Goal: Task Accomplishment & Management: Manage account settings

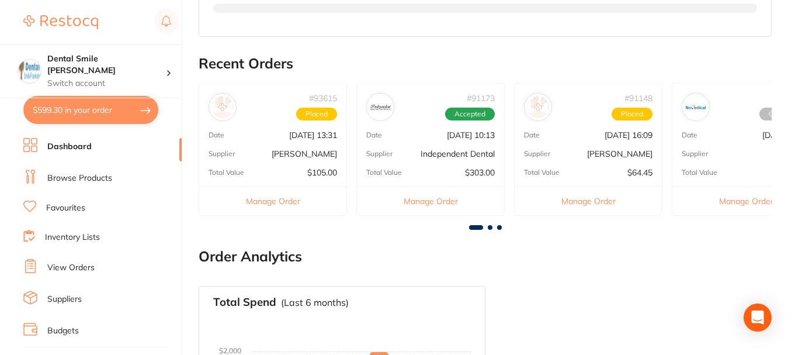
scroll to position [496, 0]
click at [72, 300] on link "Suppliers" at bounding box center [64, 299] width 34 height 12
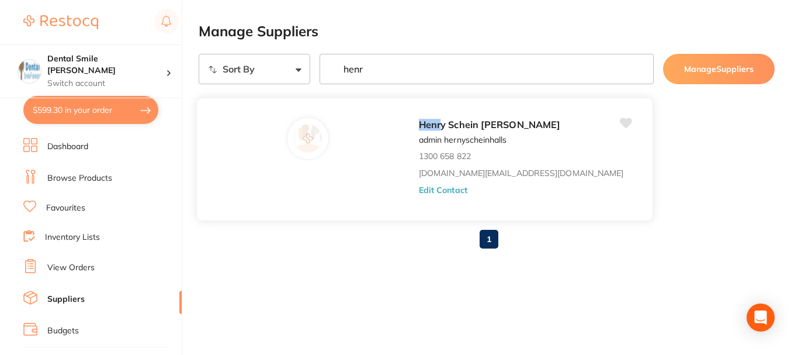
type input "henr"
click at [419, 188] on button "Edit Contact" at bounding box center [443, 189] width 48 height 9
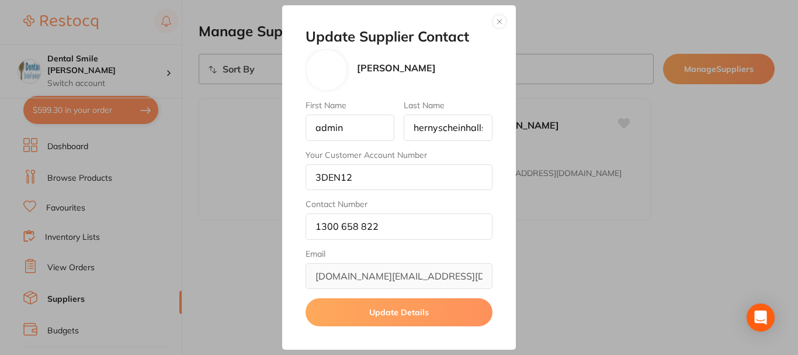
click at [211, 185] on div "Update Supplier Contact [PERSON_NAME] First Name admin Last Name hernyscheinhal…" at bounding box center [399, 177] width 798 height 355
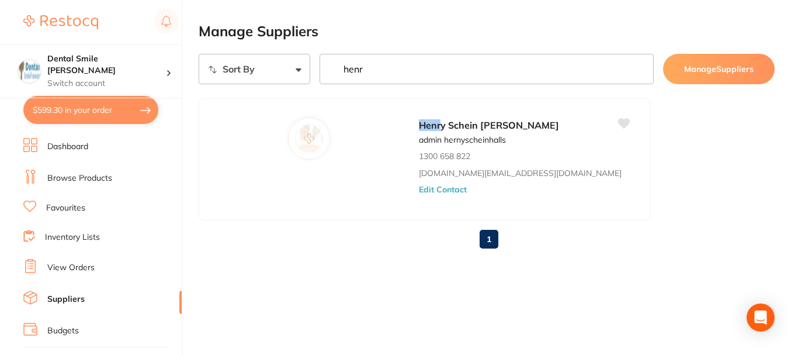
click at [68, 151] on link "Dashboard" at bounding box center [67, 147] width 41 height 12
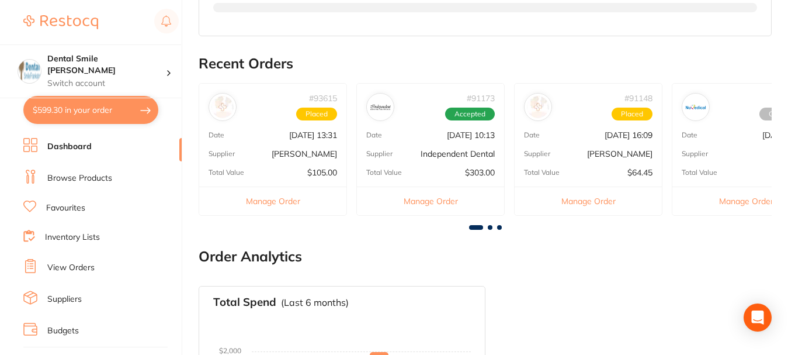
scroll to position [511, 0]
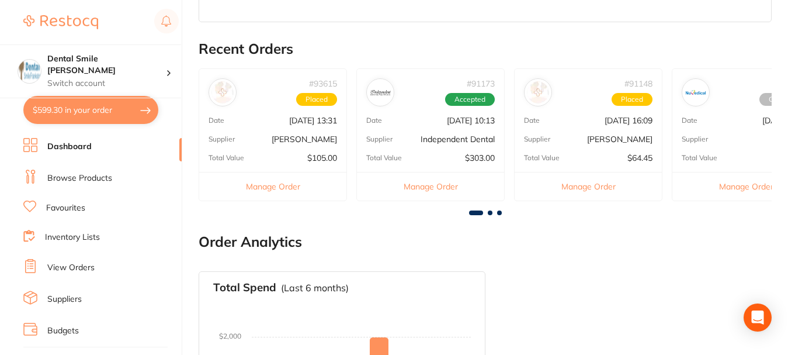
click at [291, 144] on p "[PERSON_NAME]" at bounding box center [304, 138] width 65 height 9
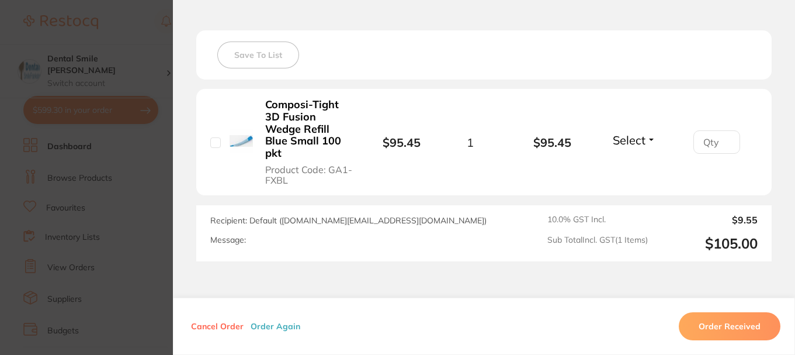
scroll to position [336, 0]
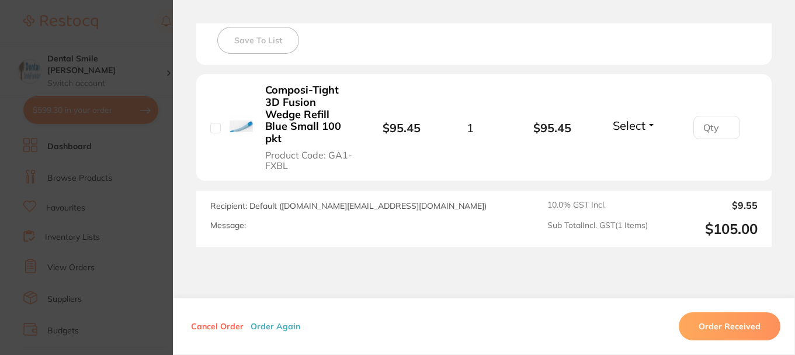
click at [106, 179] on section "Order ID: Restocq- 93615 Order Information Upload Pending Order Date [DATE] 13:…" at bounding box center [397, 177] width 795 height 355
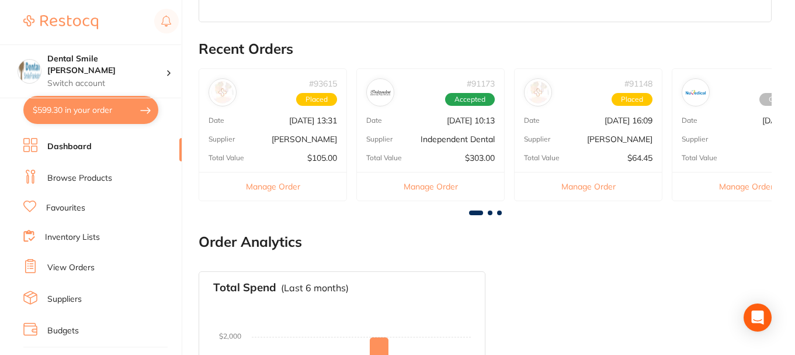
click at [298, 128] on div "# 93615 Placed Date [DATE] 13:31 Supplier [PERSON_NAME] Total Value $105.00 Man…" at bounding box center [273, 134] width 148 height 133
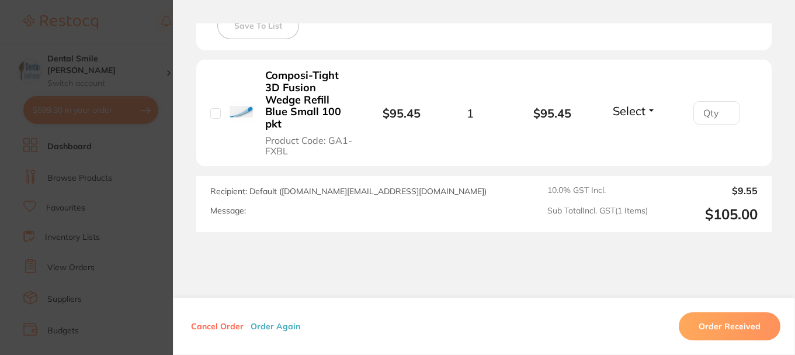
scroll to position [380, 0]
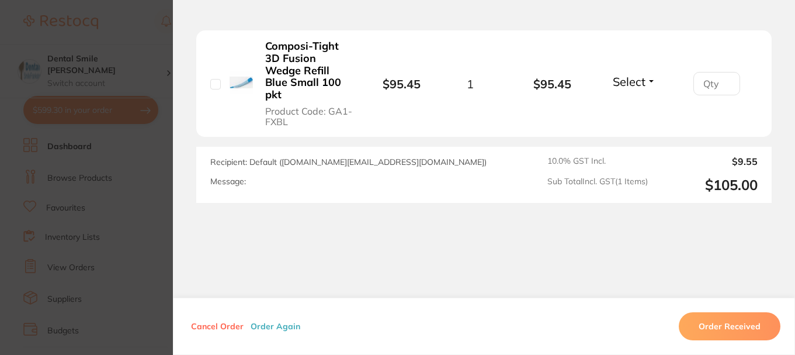
click at [214, 324] on button "Cancel Order" at bounding box center [217, 326] width 60 height 11
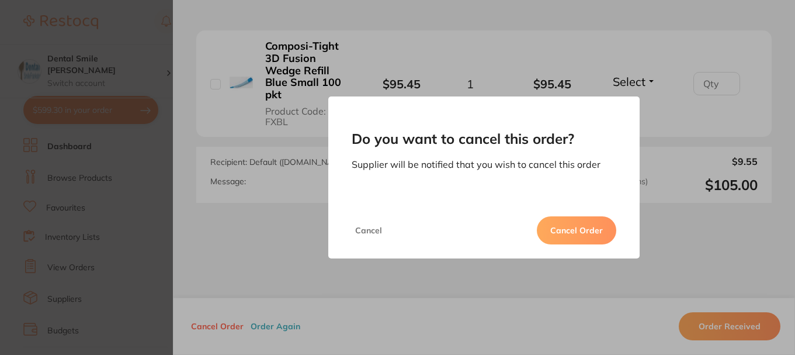
click at [581, 233] on button "Cancel Order" at bounding box center [576, 230] width 79 height 28
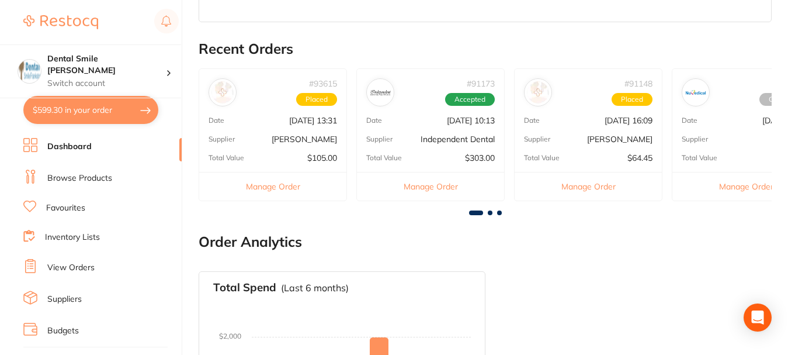
click at [82, 213] on link "Favourites" at bounding box center [65, 208] width 39 height 12
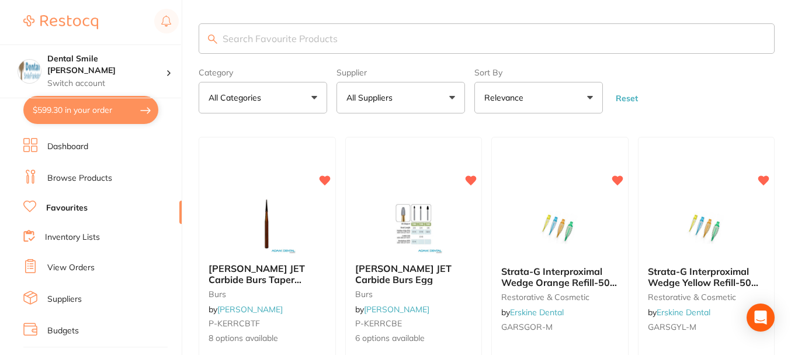
click at [325, 35] on input "search" at bounding box center [487, 38] width 576 height 30
type input "nitrile"
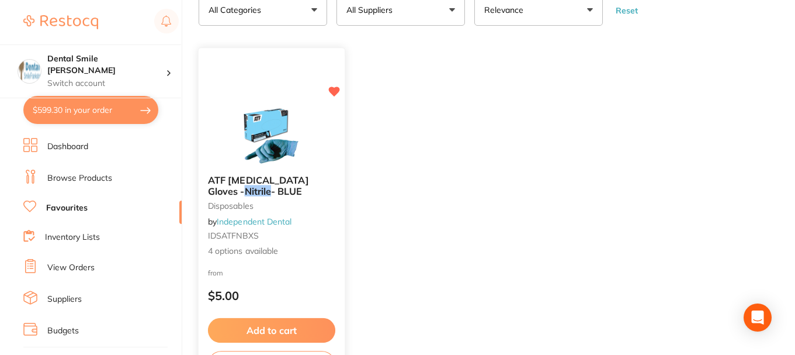
scroll to position [102, 0]
